Goal: Task Accomplishment & Management: Complete application form

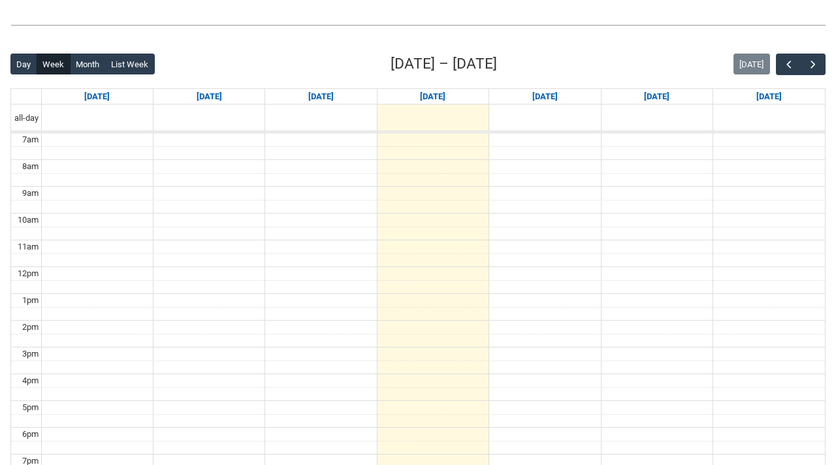
scroll to position [293, 0]
click at [814, 69] on span "button" at bounding box center [812, 63] width 13 height 13
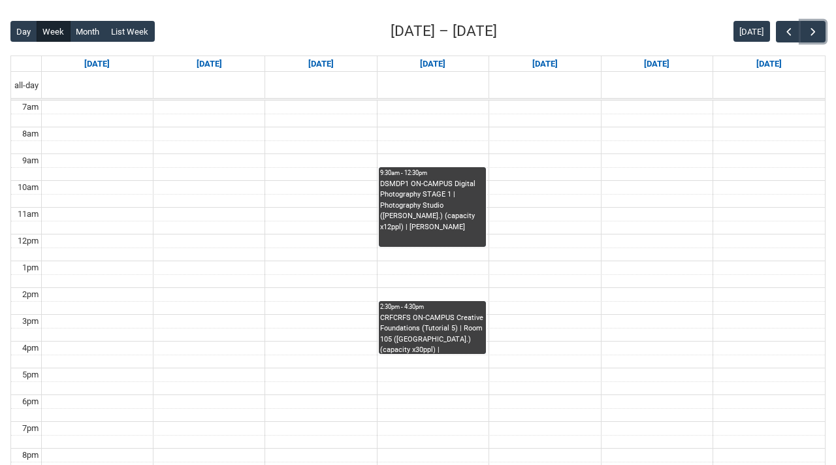
scroll to position [324, 0]
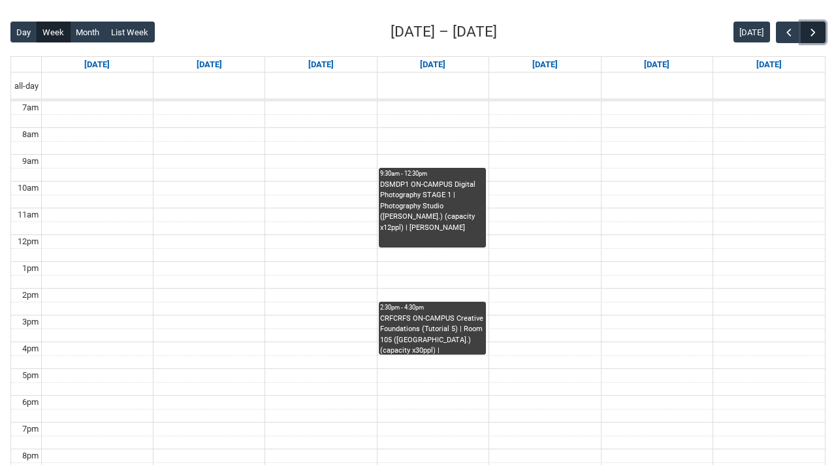
click at [814, 37] on span "button" at bounding box center [812, 32] width 13 height 13
click at [784, 37] on span "button" at bounding box center [788, 32] width 13 height 13
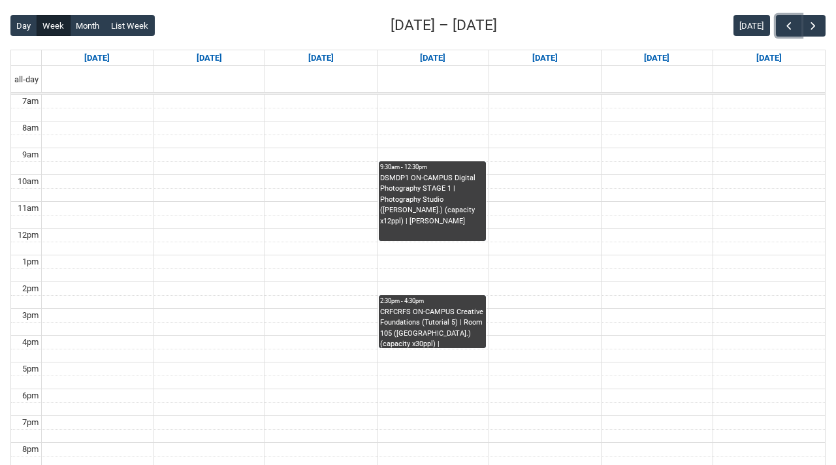
scroll to position [334, 0]
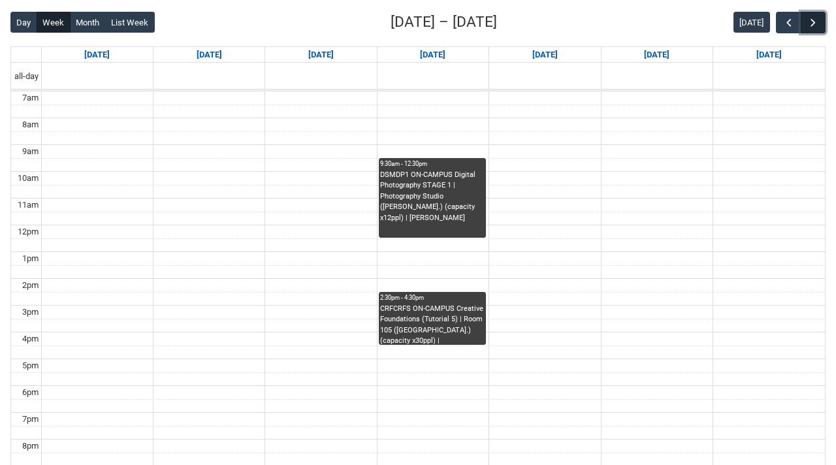
click at [808, 23] on span "button" at bounding box center [812, 22] width 13 height 13
click at [809, 24] on span "button" at bounding box center [812, 22] width 13 height 13
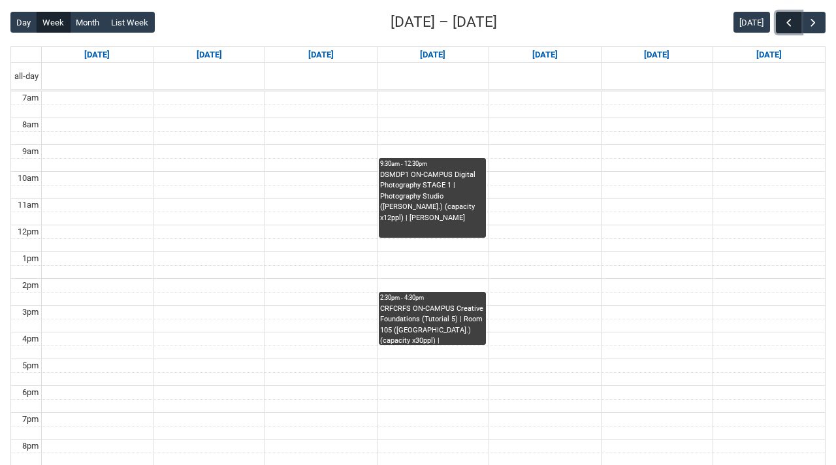
click at [777, 27] on button "button" at bounding box center [788, 23] width 25 height 22
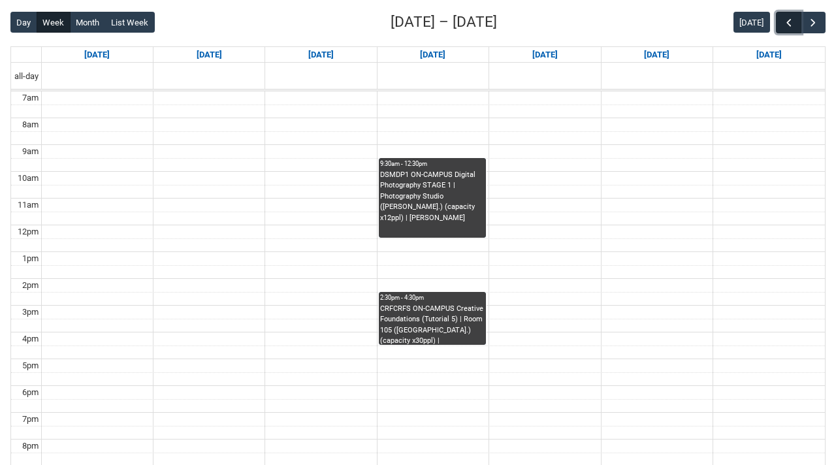
click at [789, 24] on span "button" at bounding box center [788, 22] width 13 height 13
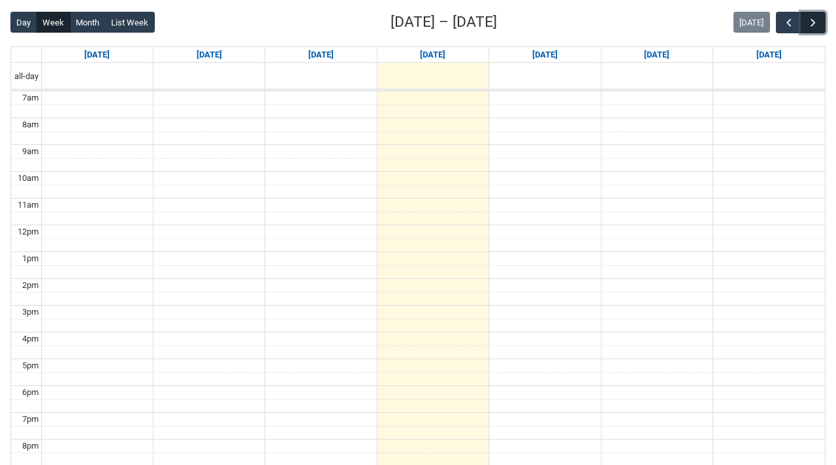
click at [813, 24] on span "button" at bounding box center [812, 22] width 13 height 13
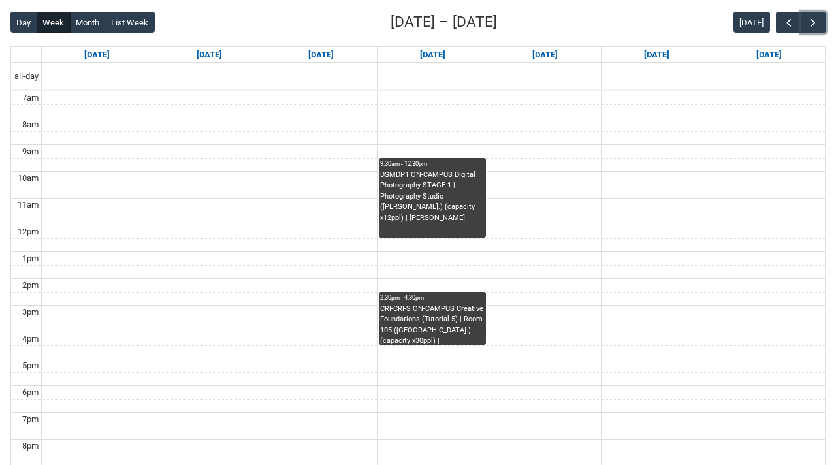
click at [451, 203] on div "DSMDP1 ON-CAMPUS Digital Photography STAGE 1 | Photography Studio ([PERSON_NAME…" at bounding box center [432, 197] width 104 height 54
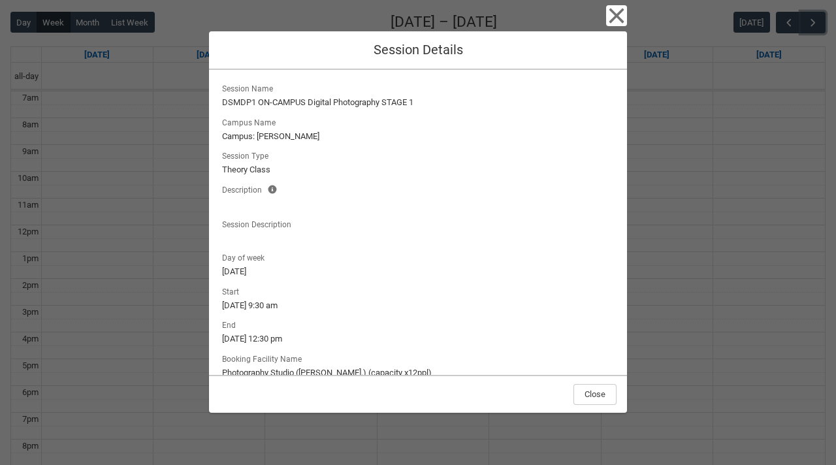
scroll to position [63, 0]
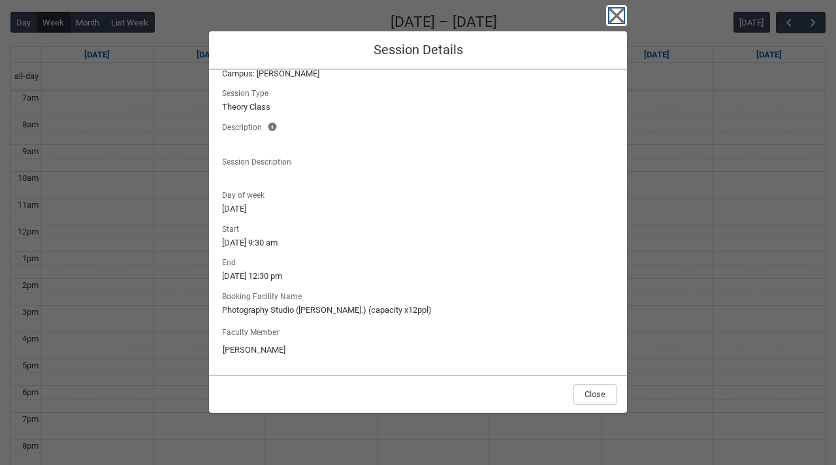
click at [619, 22] on icon "button" at bounding box center [616, 15] width 21 height 21
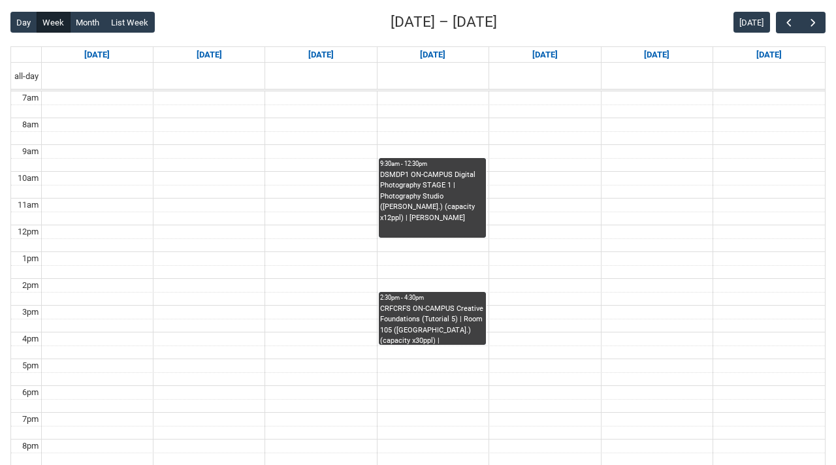
click at [451, 320] on div "CRFCRFS ON-CAMPUS Creative Foundations (Tutorial 5) | Room 105 ([GEOGRAPHIC_DAT…" at bounding box center [432, 324] width 104 height 41
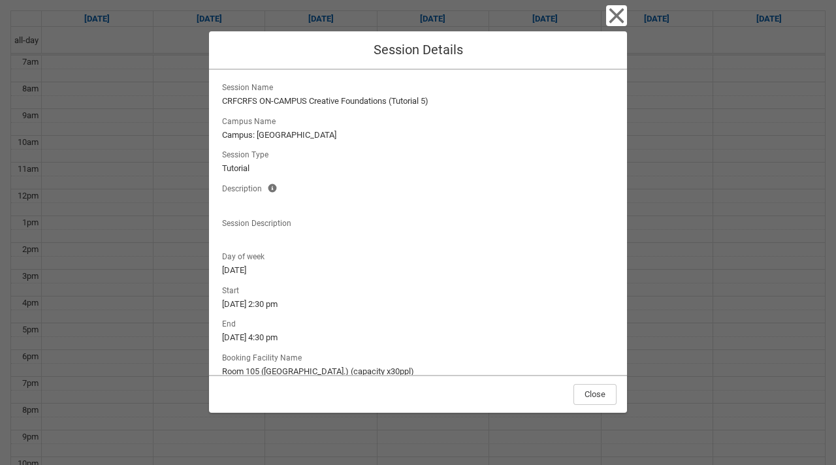
scroll to position [0, 0]
click at [615, 20] on icon "button" at bounding box center [616, 15] width 21 height 21
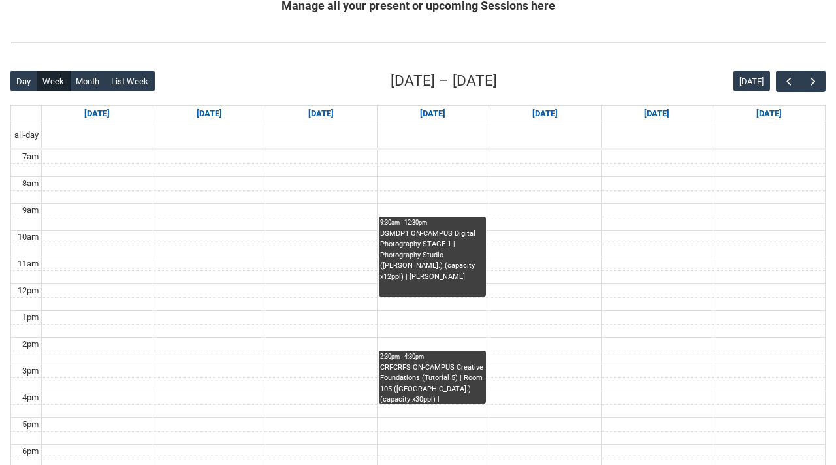
scroll to position [274, 0]
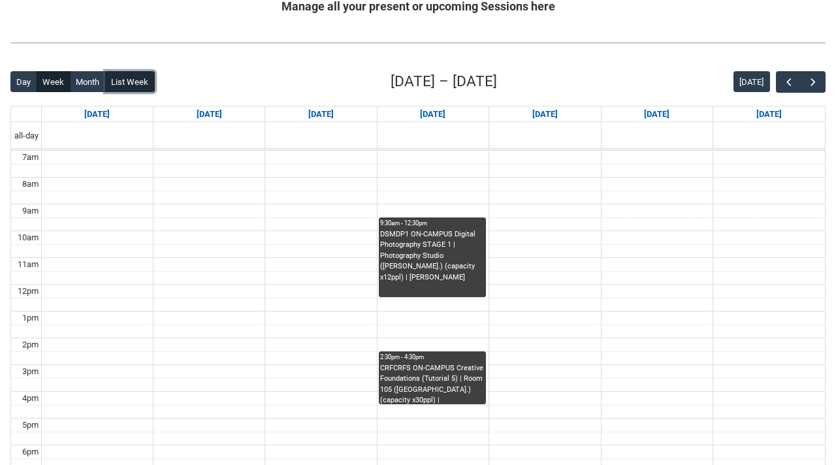
click at [136, 84] on button "List Week" at bounding box center [130, 81] width 50 height 21
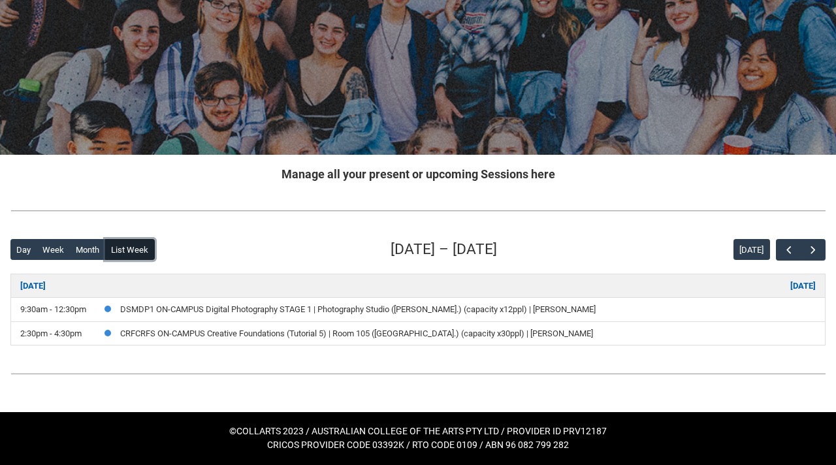
scroll to position [106, 0]
click at [20, 251] on button "Day" at bounding box center [23, 249] width 27 height 21
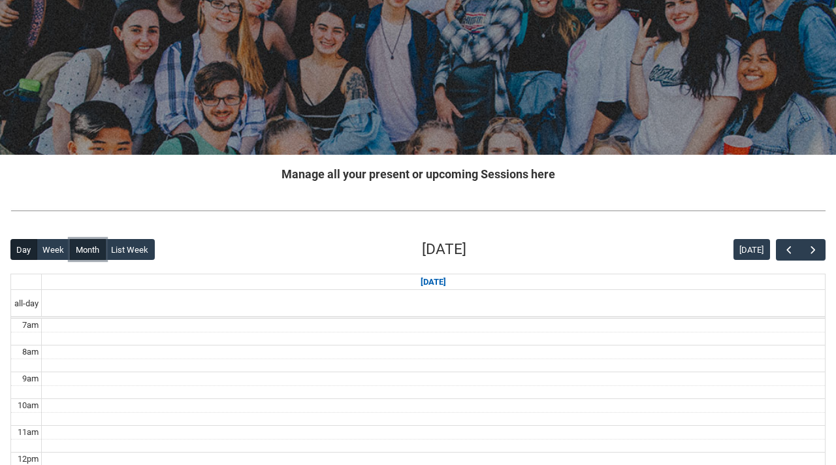
click at [74, 254] on button "Month" at bounding box center [88, 249] width 36 height 21
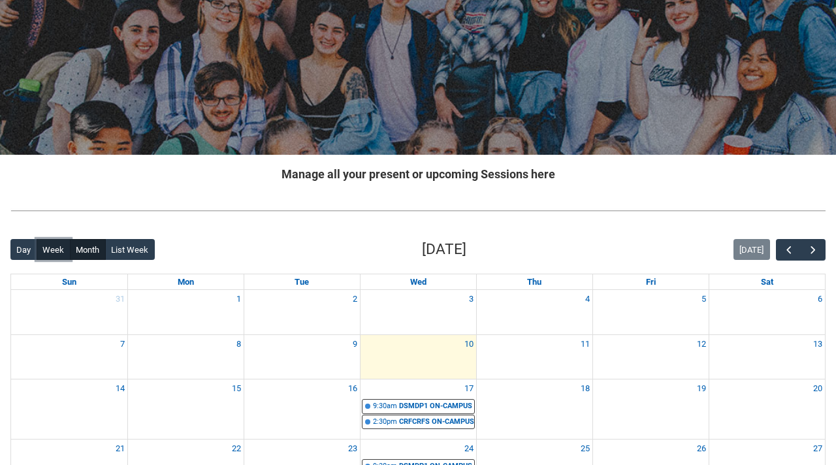
click at [54, 259] on button "Week" at bounding box center [54, 249] width 34 height 21
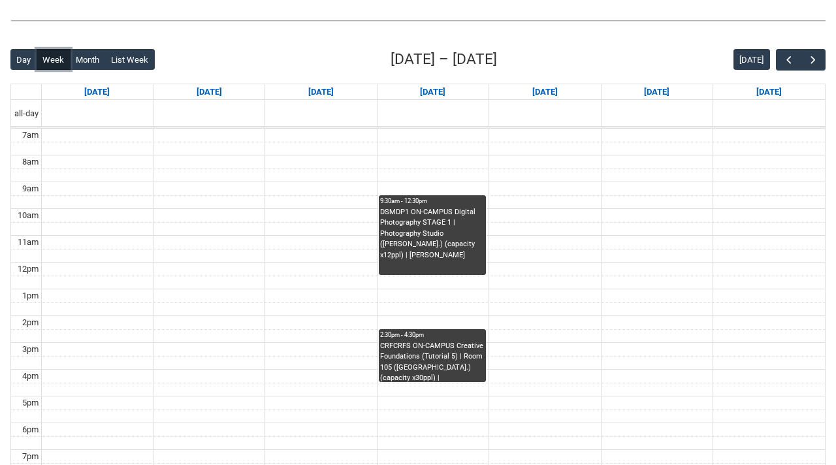
scroll to position [294, 0]
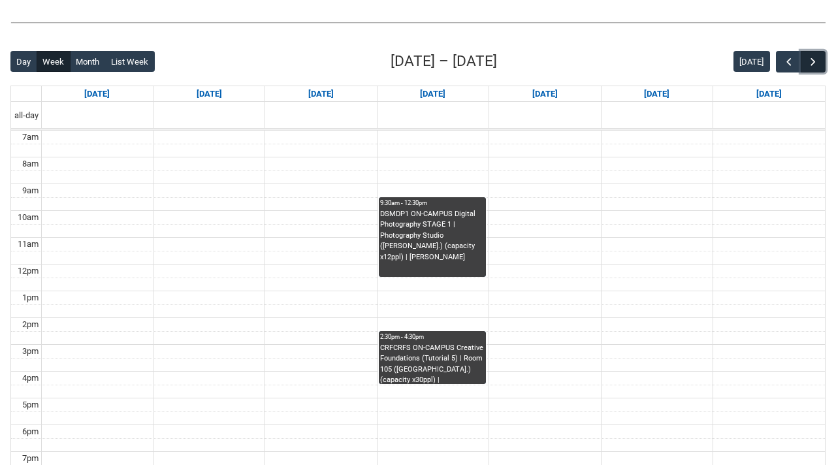
click at [820, 64] on button "button" at bounding box center [813, 62] width 25 height 22
click at [786, 63] on span "button" at bounding box center [788, 62] width 13 height 13
click at [819, 59] on span "button" at bounding box center [812, 62] width 13 height 13
click at [451, 262] on div "DSMDP1 ON-CAMPUS Digital Photography STAGE 1 | Photography Studio ([PERSON_NAME…" at bounding box center [432, 243] width 104 height 68
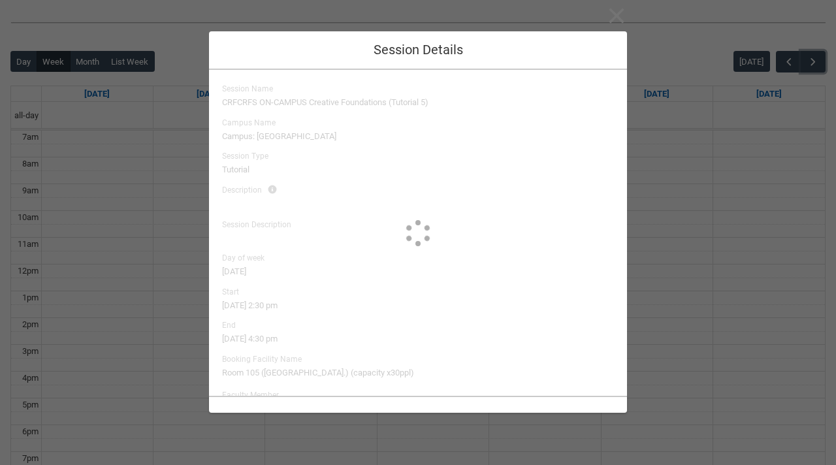
type input "[PERSON_NAME]"
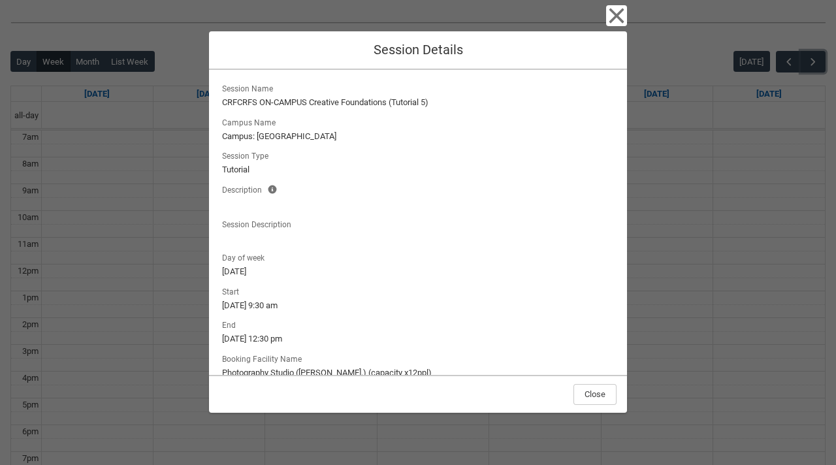
scroll to position [63, 0]
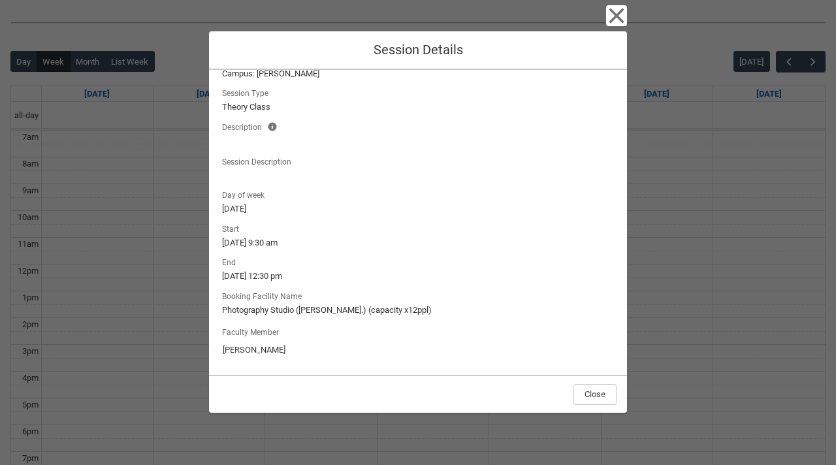
click at [262, 351] on input "[PERSON_NAME]" at bounding box center [418, 350] width 392 height 21
click at [322, 354] on input "[PERSON_NAME]" at bounding box center [418, 350] width 392 height 21
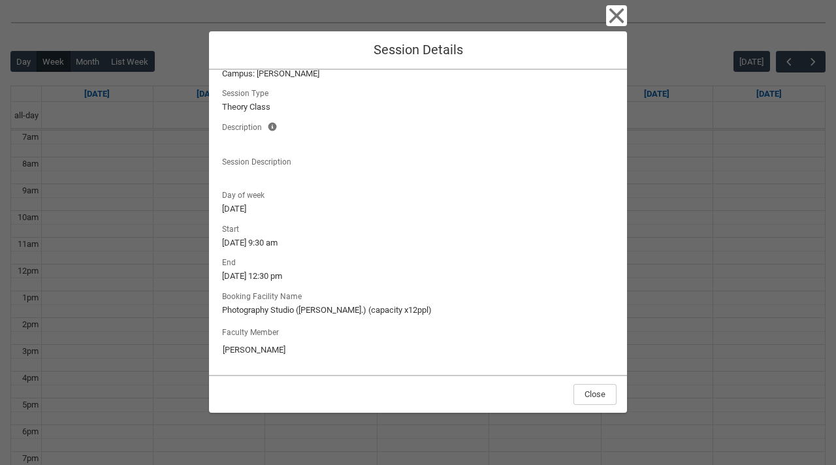
click at [562, 386] on div "Close" at bounding box center [418, 394] width 418 height 38
click at [601, 390] on button "Close" at bounding box center [594, 394] width 43 height 21
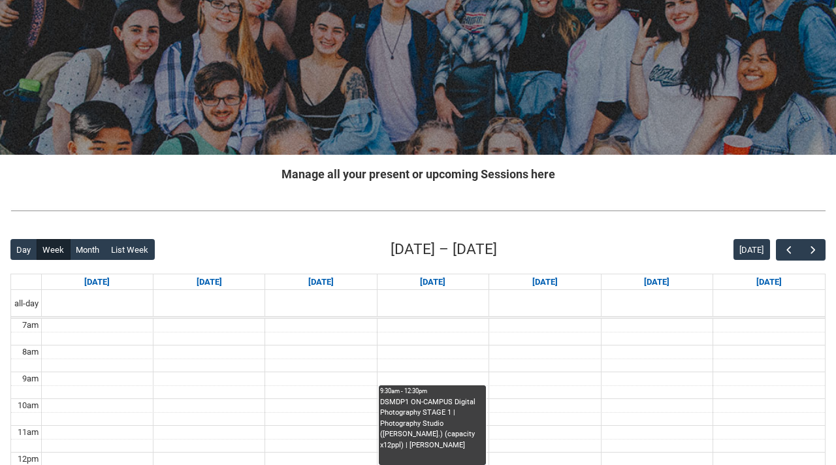
scroll to position [0, 0]
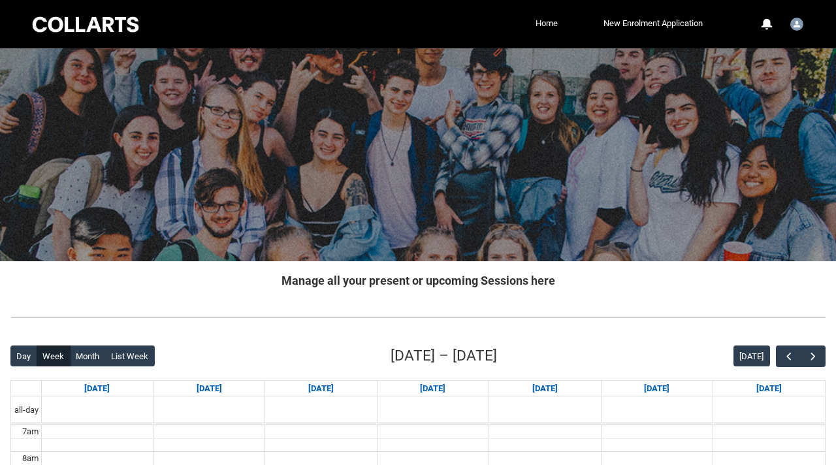
click at [541, 26] on link "Home" at bounding box center [546, 24] width 29 height 20
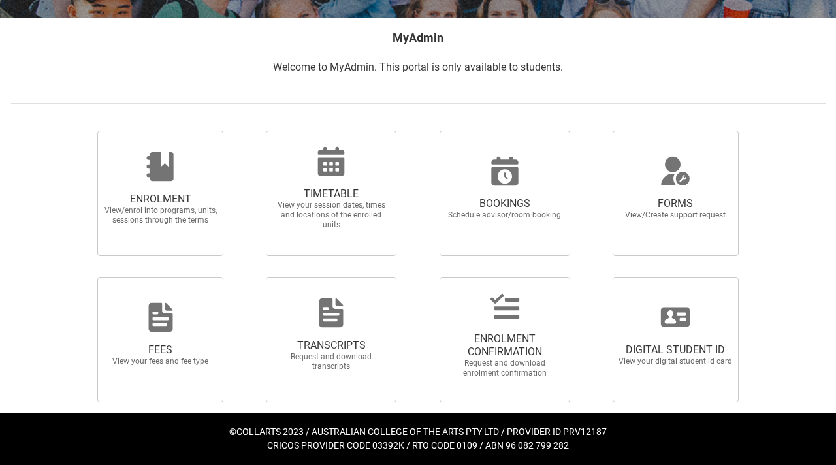
scroll to position [244, 0]
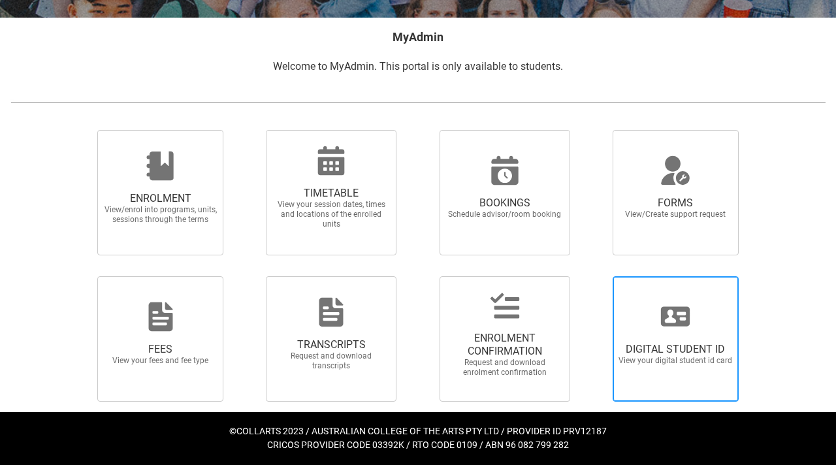
click at [663, 355] on span "DIGITAL STUDENT ID" at bounding box center [675, 349] width 115 height 13
click at [597, 276] on input "DIGITAL STUDENT ID View your digital student id card" at bounding box center [596, 276] width 1 height 1
radio input "true"
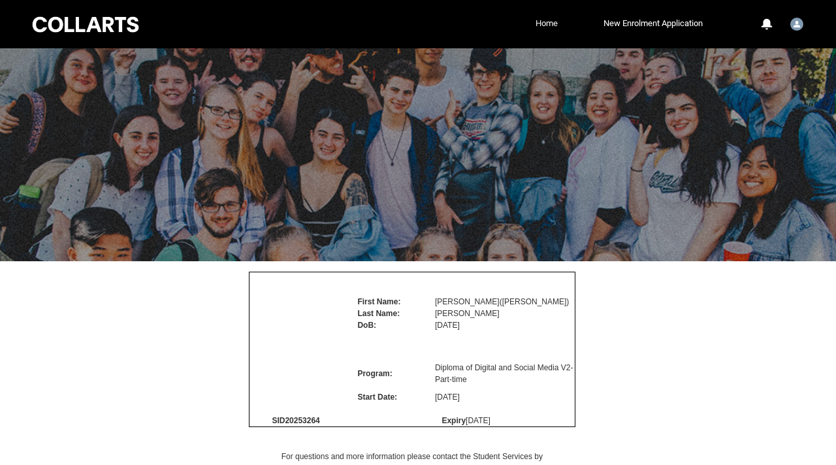
click at [539, 31] on link "Home" at bounding box center [546, 24] width 29 height 20
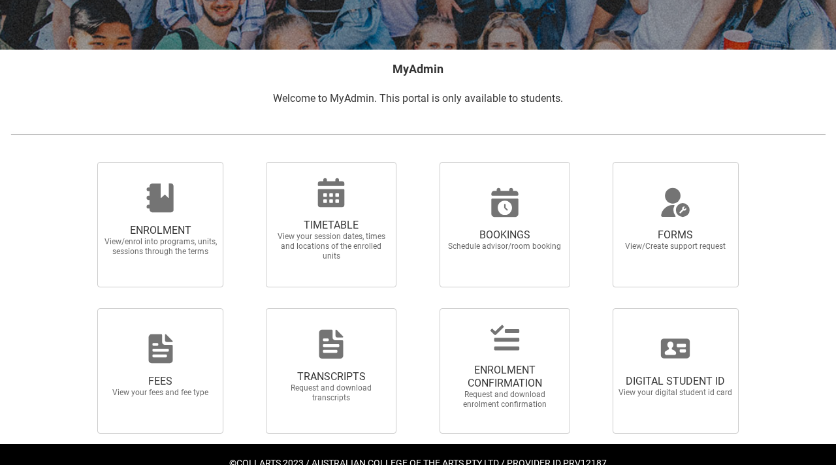
scroll to position [244, 0]
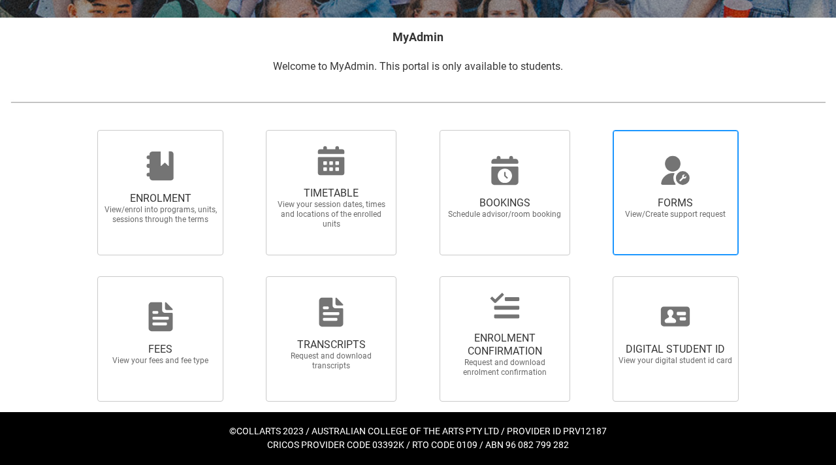
click at [651, 176] on div at bounding box center [674, 170] width 125 height 31
click at [597, 130] on input "FORMS View/Create support request" at bounding box center [596, 129] width 1 height 1
radio input "true"
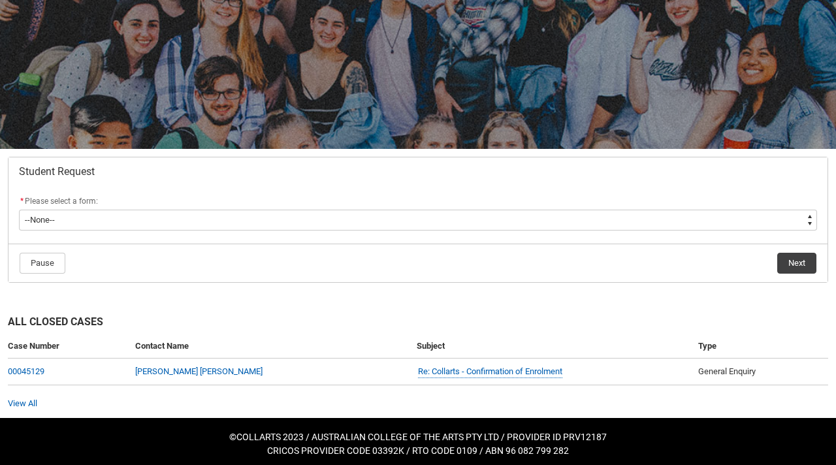
scroll to position [110, 0]
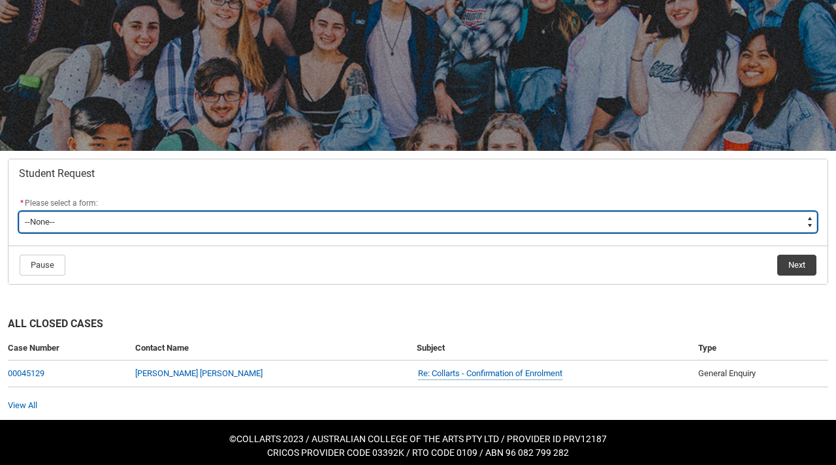
click at [507, 226] on select "--None-- Academic Transcript Application to Appeal Assignment Extension Change …" at bounding box center [418, 222] width 798 height 21
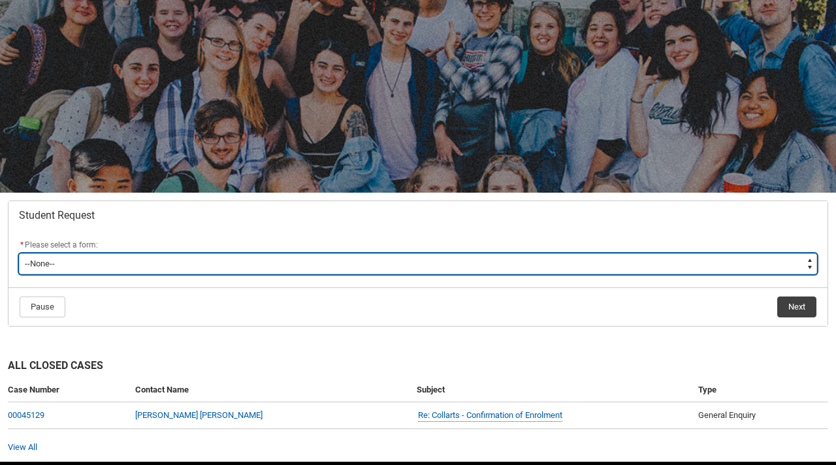
scroll to position [0, 0]
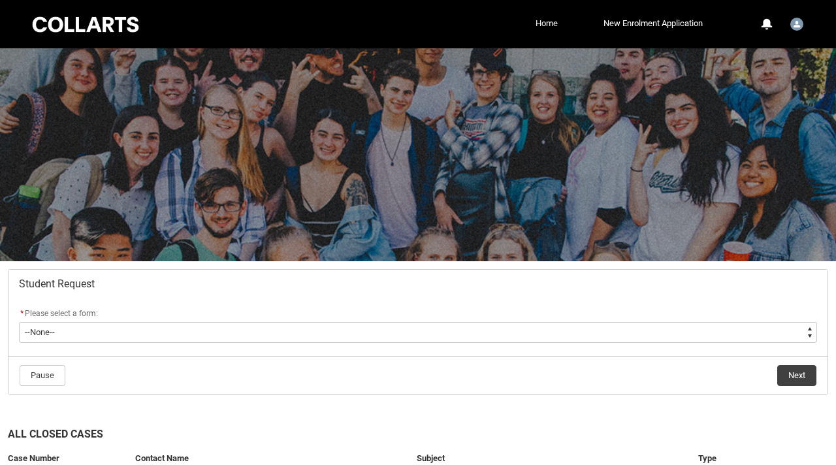
click at [532, 29] on link "Home" at bounding box center [546, 24] width 29 height 20
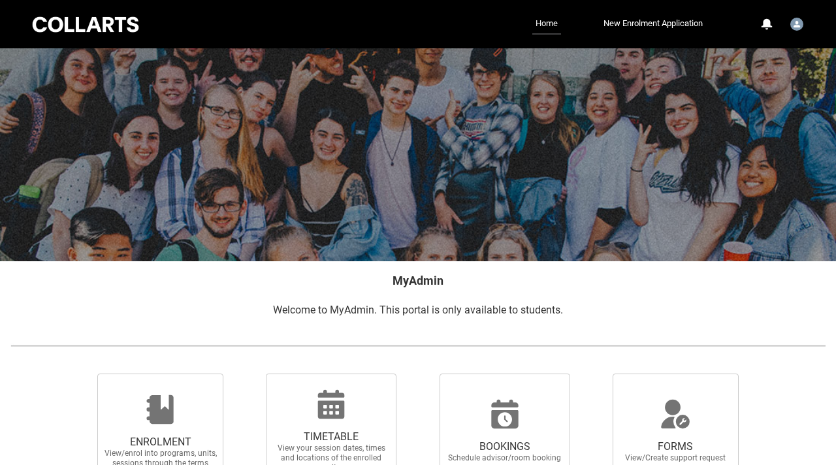
click at [537, 25] on link "Home" at bounding box center [546, 24] width 29 height 21
